Goal: Find specific page/section: Find specific page/section

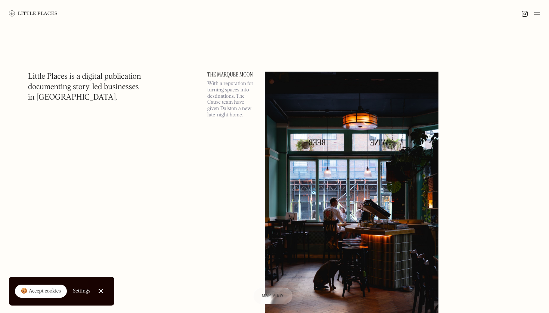
click at [536, 15] on img at bounding box center [537, 13] width 6 height 9
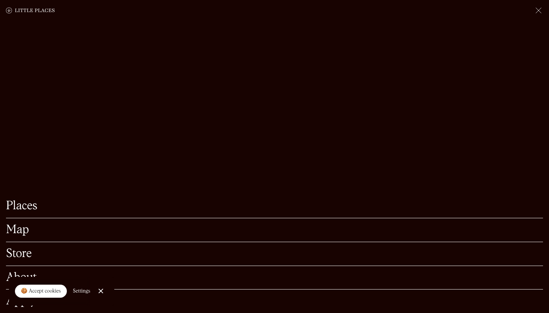
click at [34, 230] on link "Map" at bounding box center [274, 230] width 537 height 12
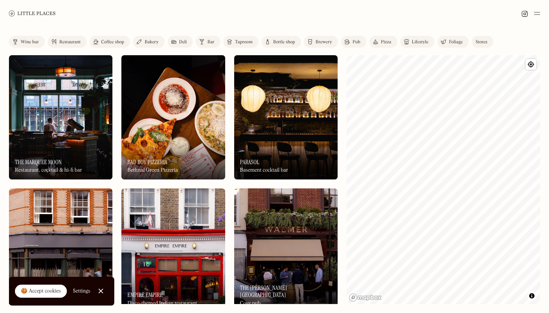
click at [206, 41] on link "Bar" at bounding box center [208, 42] width 25 height 12
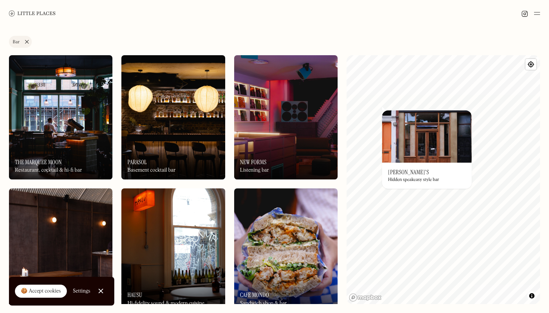
click at [382, 187] on div "On Our Radar [PERSON_NAME]'s Hidden speakeasy style bar" at bounding box center [427, 176] width 90 height 26
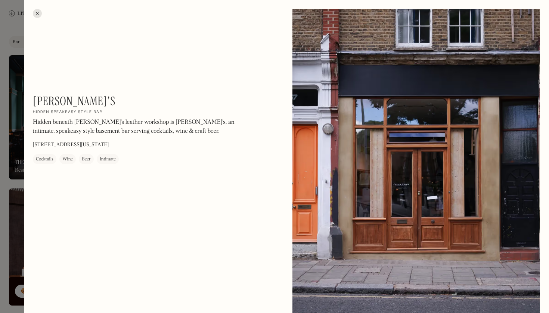
click at [40, 13] on div at bounding box center [37, 13] width 9 height 9
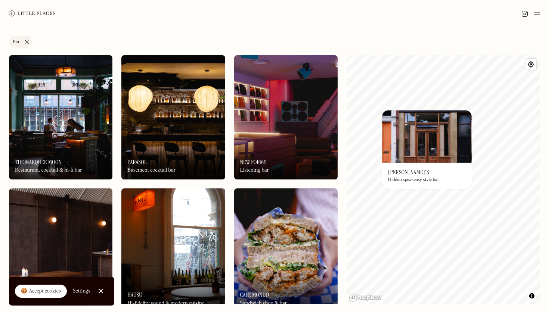
click at [25, 41] on link "Bar" at bounding box center [20, 42] width 23 height 12
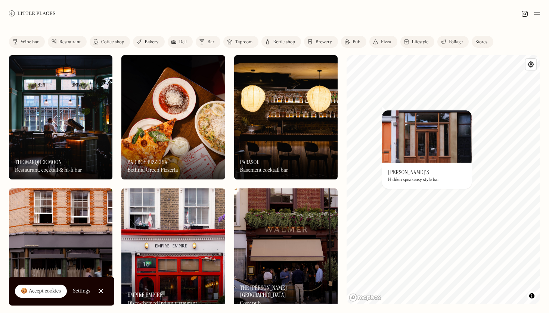
click at [177, 42] on link "Deli" at bounding box center [180, 42] width 25 height 12
